Goal: Find specific page/section: Find specific page/section

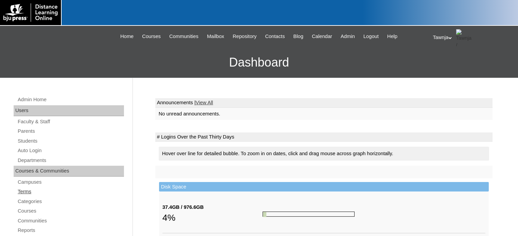
drag, startPoint x: 30, startPoint y: 194, endPoint x: 36, endPoint y: 192, distance: 6.7
click at [30, 194] on link "Terms" at bounding box center [70, 192] width 107 height 9
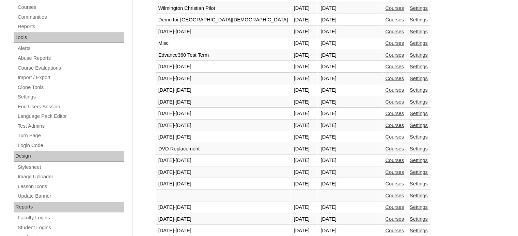
scroll to position [306, 0]
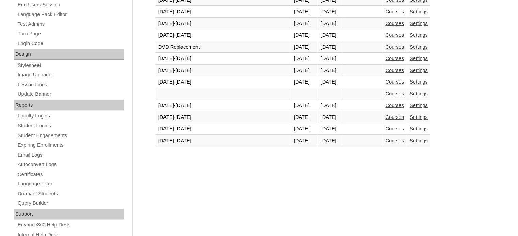
click at [385, 138] on link "Courses" at bounding box center [394, 140] width 19 height 5
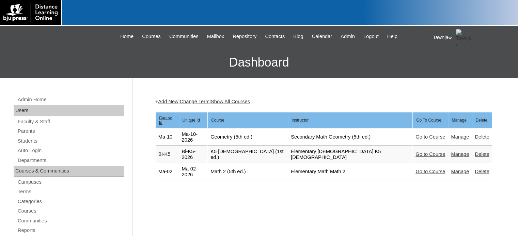
click at [415, 169] on link "Go to Course" at bounding box center [430, 171] width 30 height 5
